Goal: Task Accomplishment & Management: Manage account settings

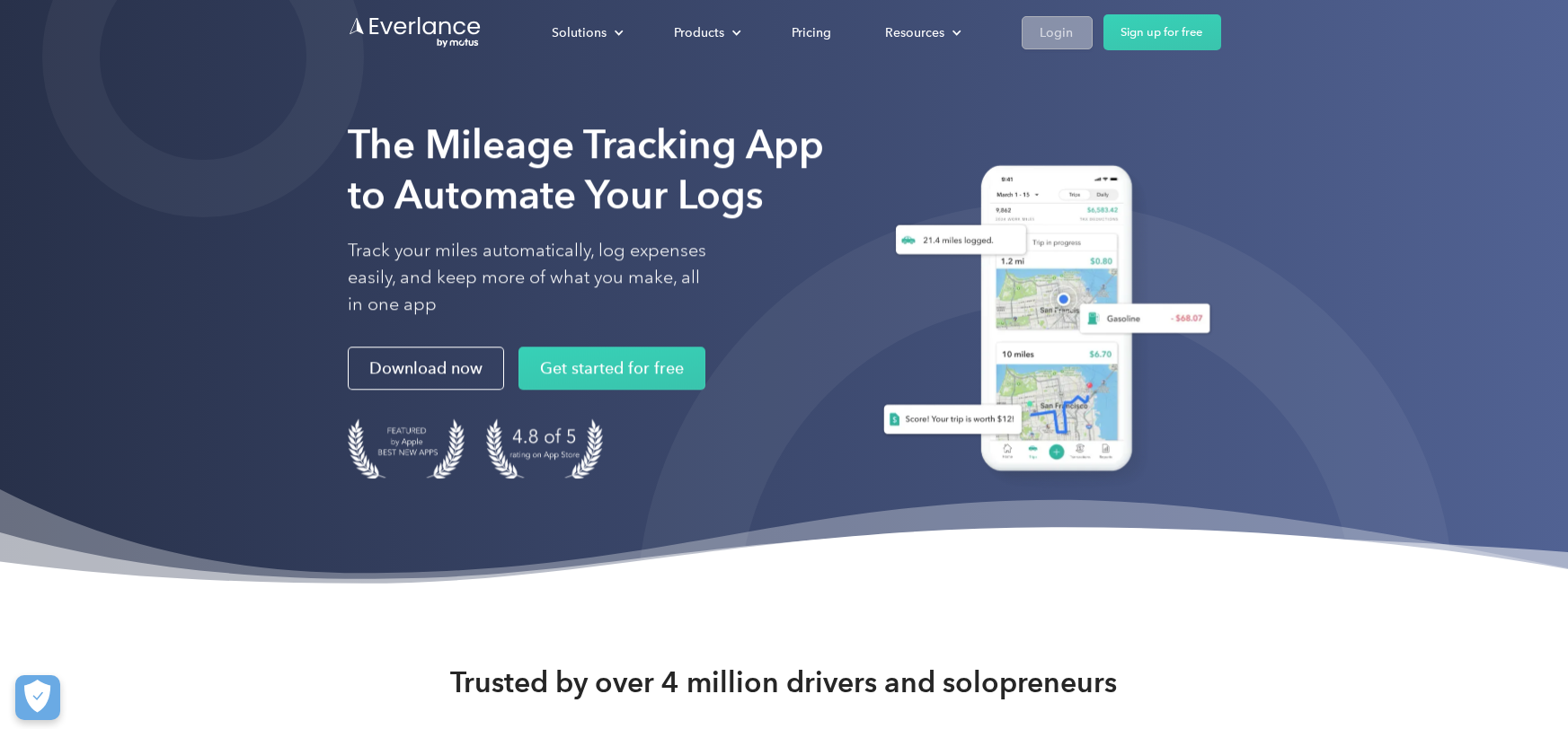
click at [1038, 42] on link "Login" at bounding box center [1056, 32] width 71 height 33
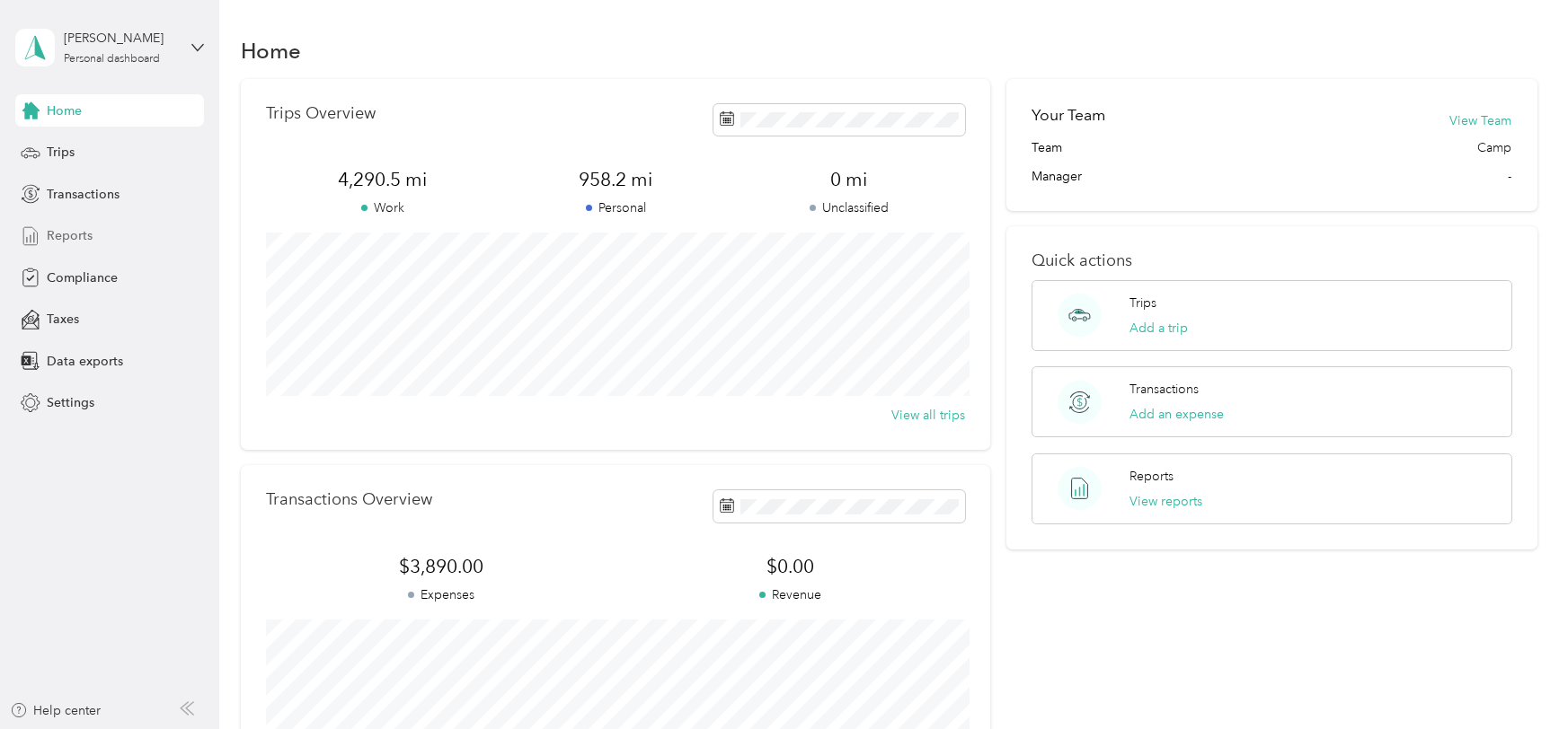
click at [75, 234] on span "Reports" at bounding box center [69, 235] width 45 height 19
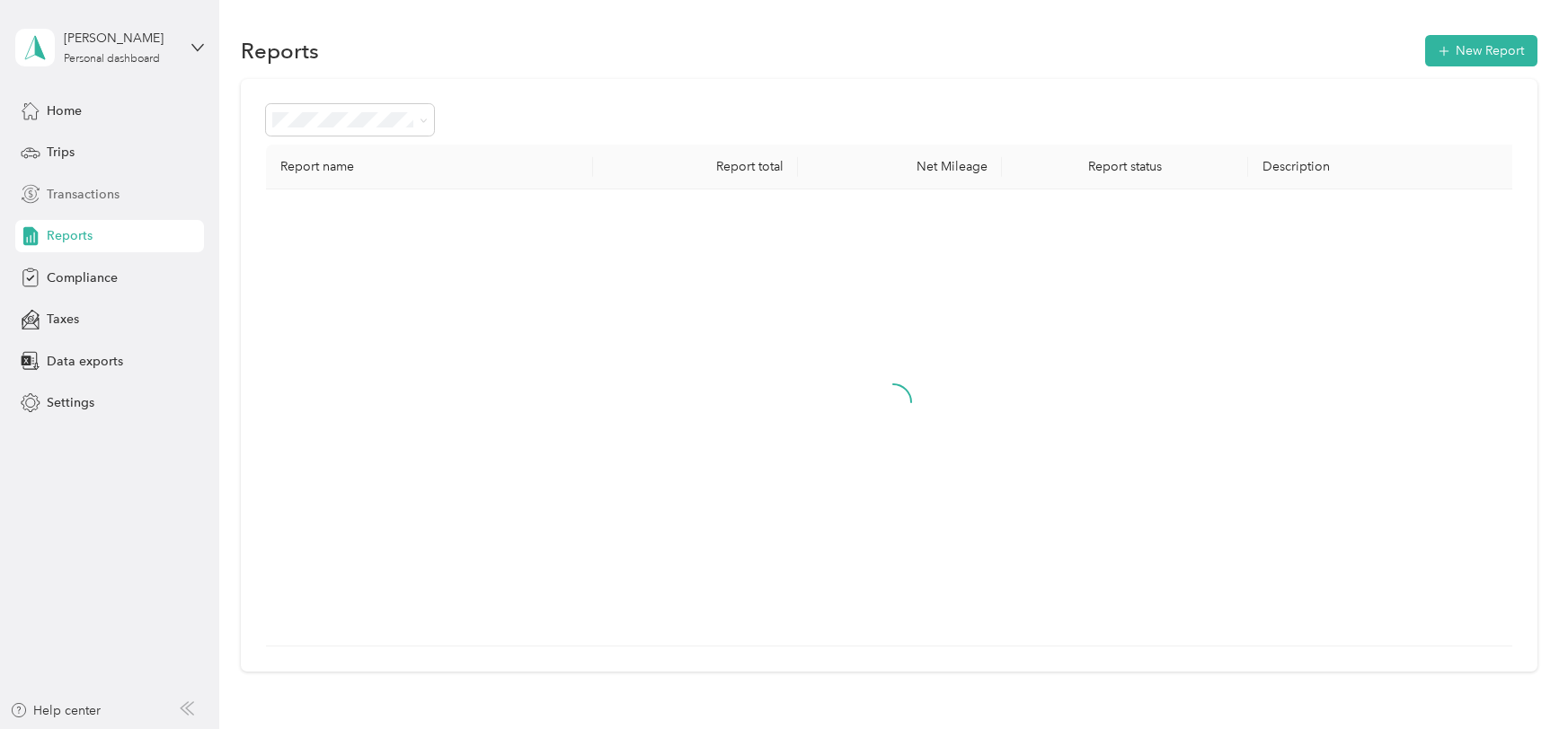
click at [79, 194] on span "Transactions" at bounding box center [82, 195] width 73 height 19
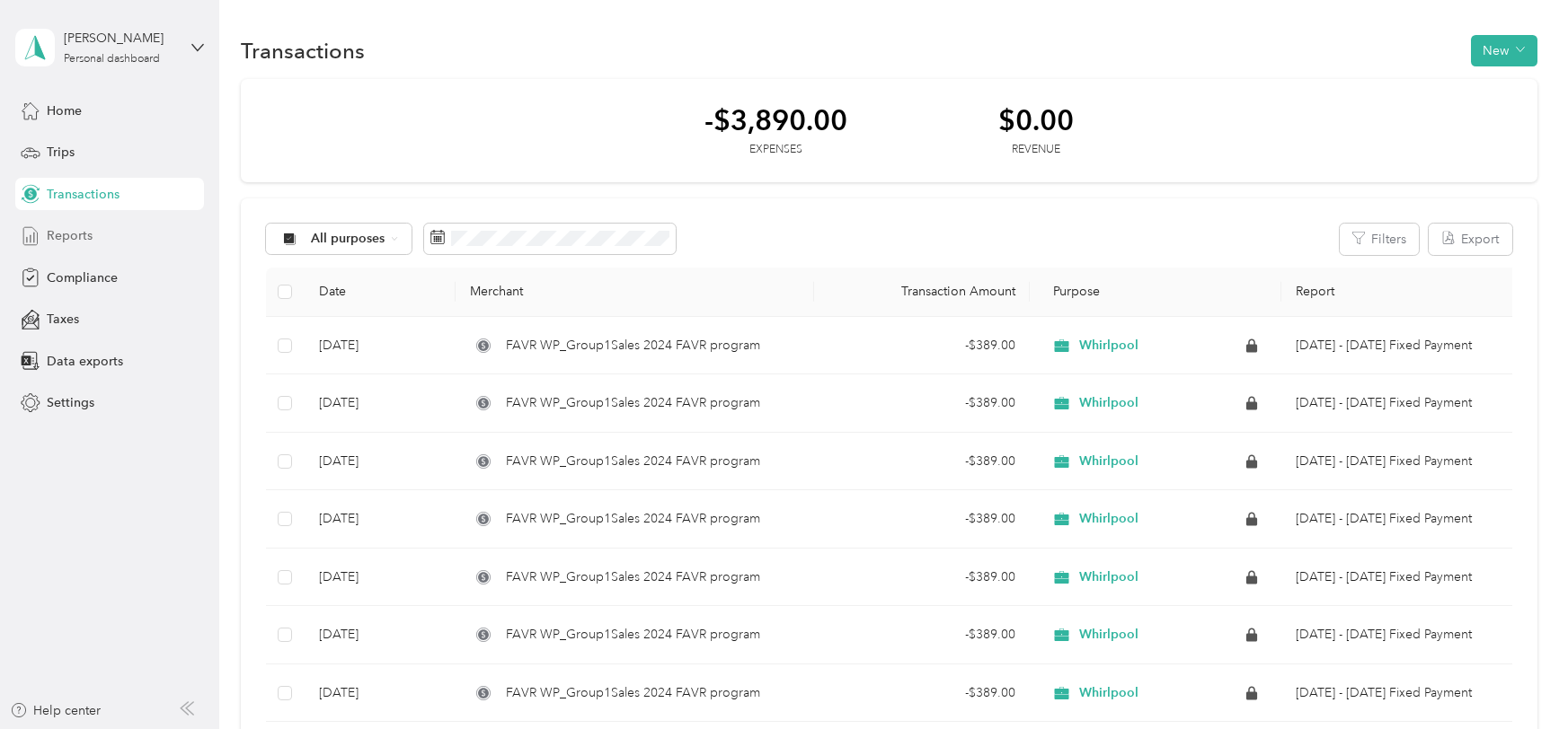
click at [86, 231] on span "Reports" at bounding box center [69, 235] width 45 height 19
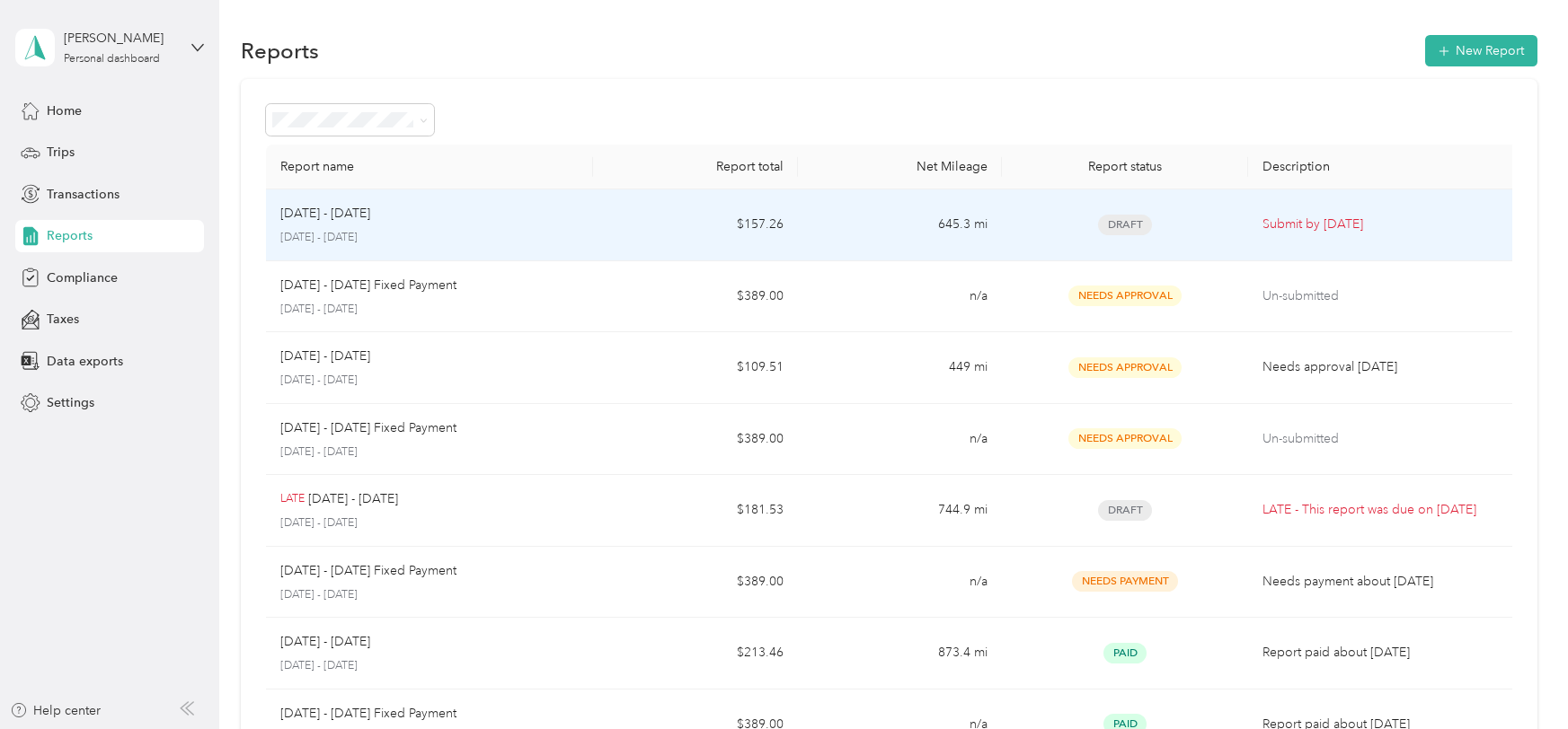
click at [469, 233] on p "September 1 - 30, 2025" at bounding box center [428, 237] width 298 height 16
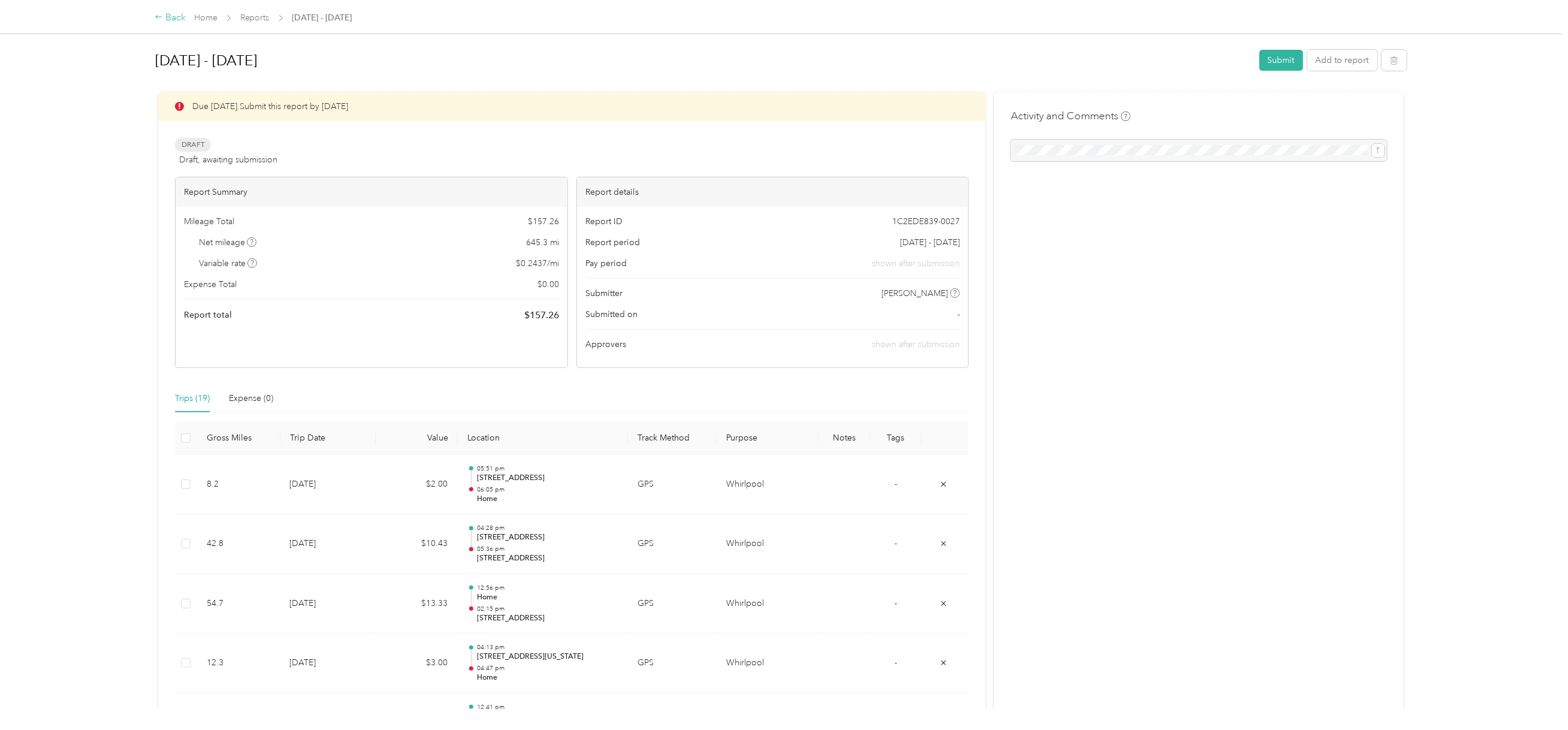
click at [175, 19] on div "Back" at bounding box center [170, 18] width 31 height 15
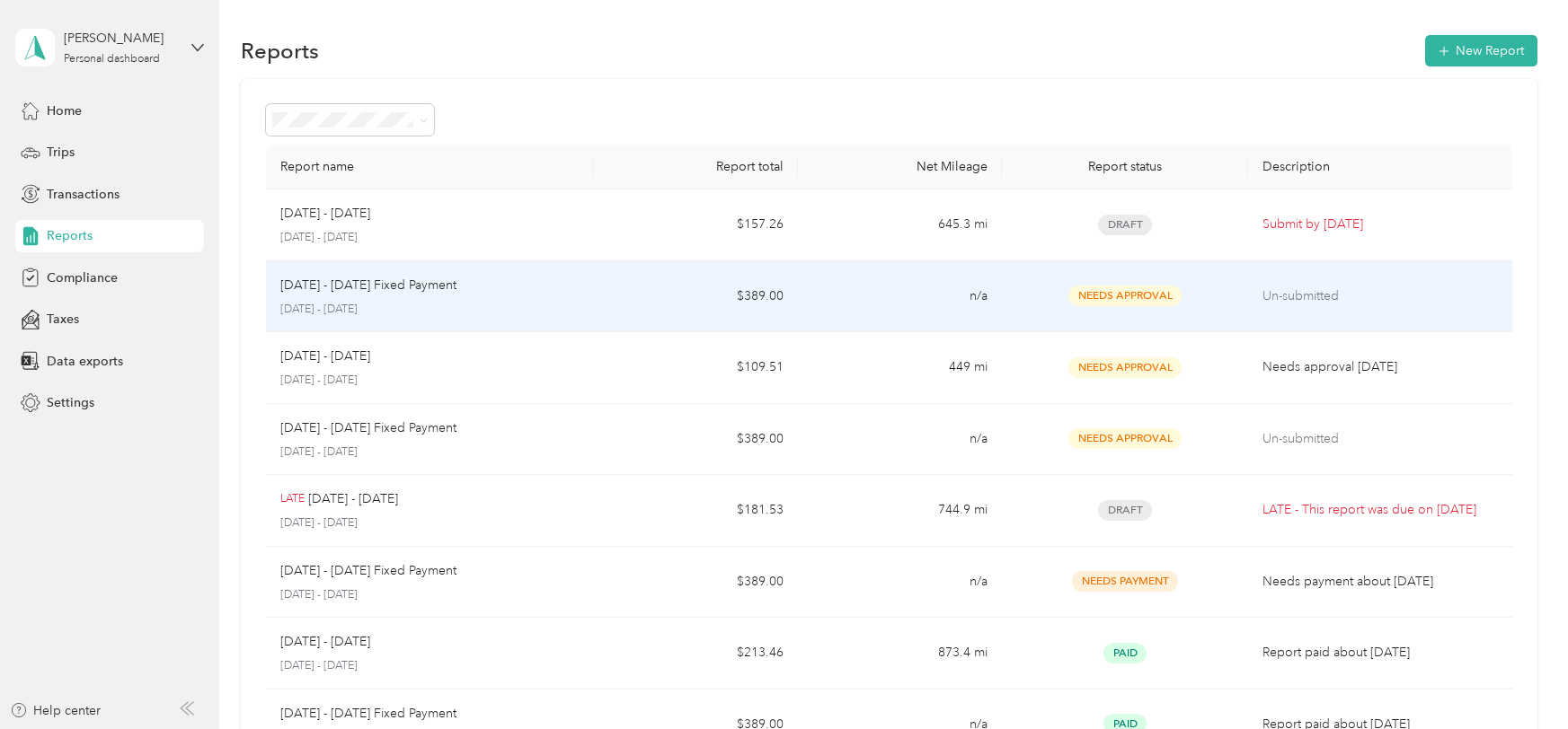
click at [356, 287] on p "Sep 1 - 30, 2025 Fixed Payment" at bounding box center [368, 286] width 176 height 20
